Goal: Check status: Check status

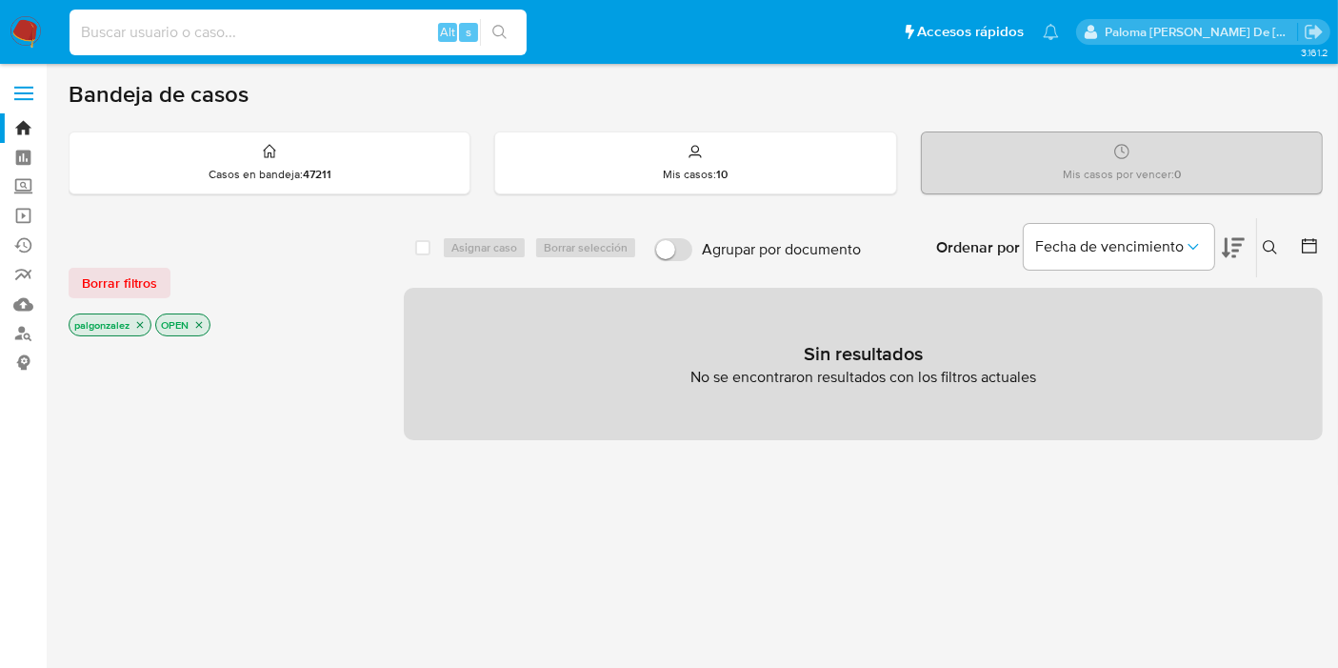
click at [203, 41] on input at bounding box center [298, 32] width 457 height 25
paste input "311860667"
type input "311860667"
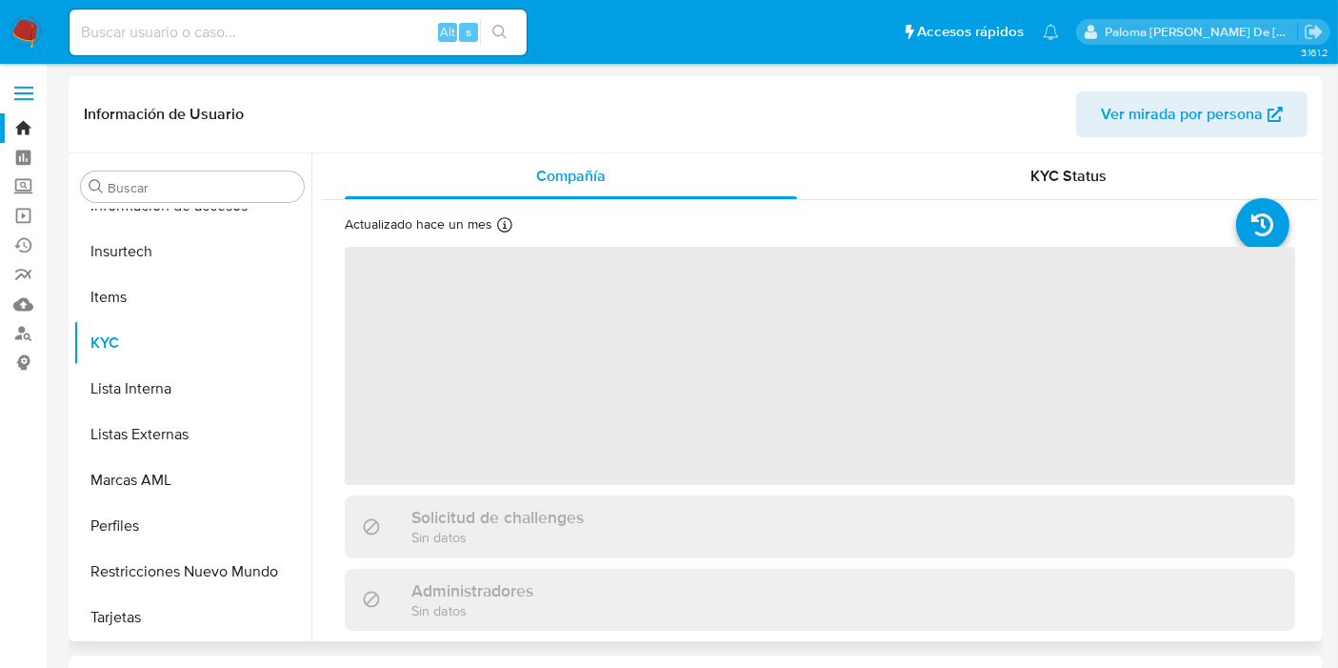
scroll to position [895, 0]
select select "10"
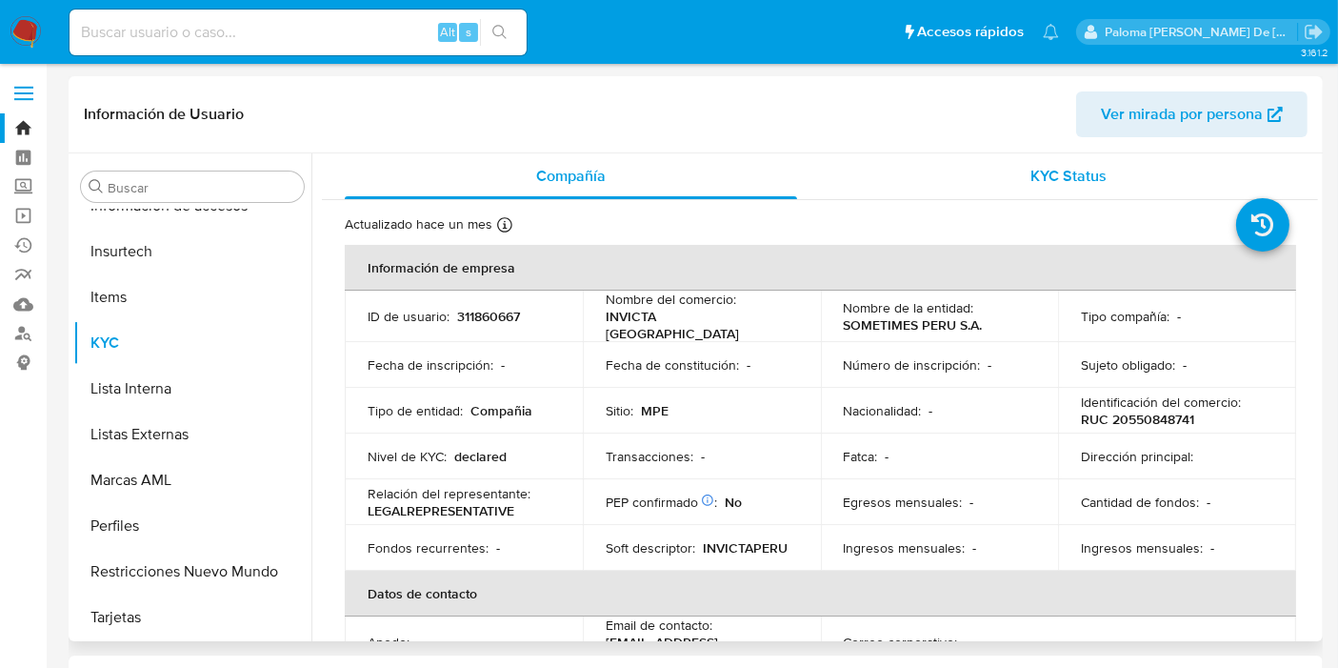
click at [1042, 172] on span "KYC Status" at bounding box center [1069, 176] width 76 height 22
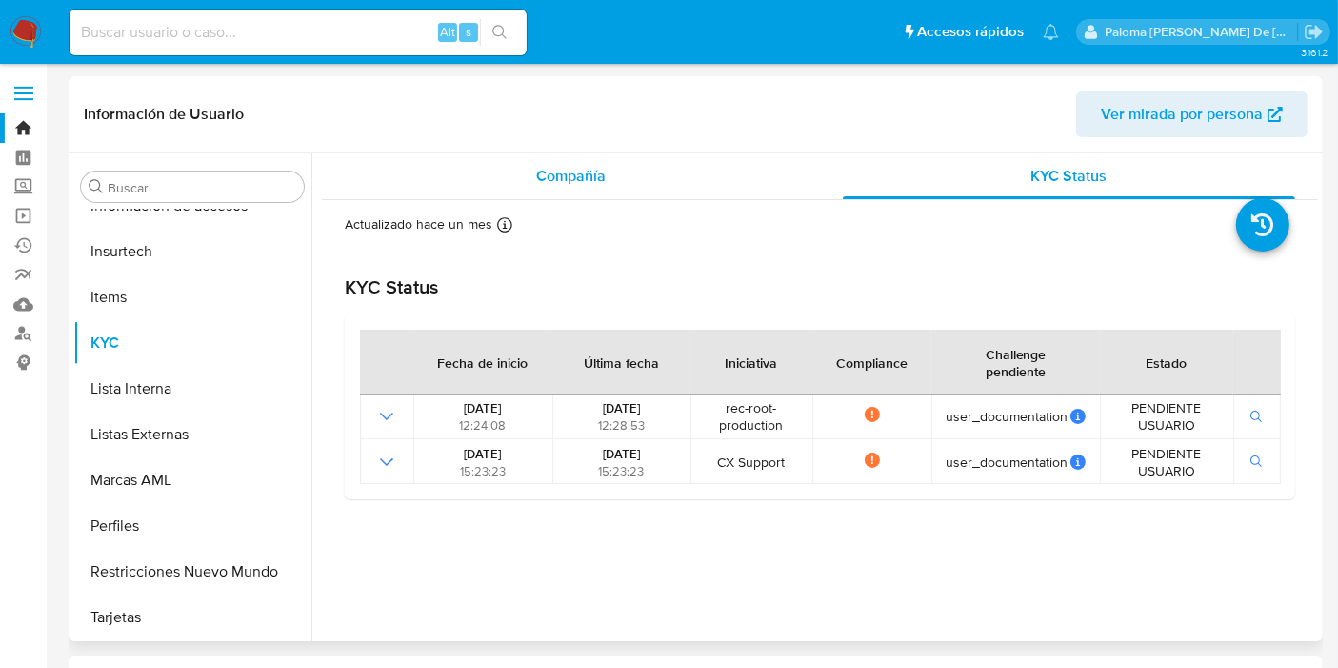
click at [543, 187] on div "Compañía" at bounding box center [571, 176] width 452 height 46
